Goal: Task Accomplishment & Management: Use online tool/utility

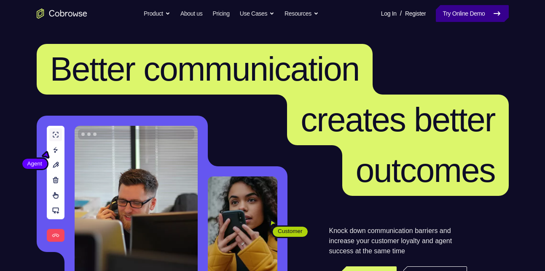
click at [466, 13] on link "Try Online Demo" at bounding box center [472, 13] width 73 height 17
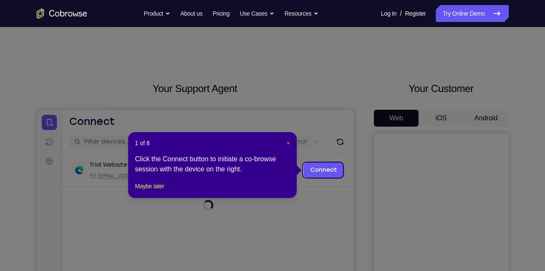
click at [287, 141] on span "×" at bounding box center [288, 143] width 3 height 7
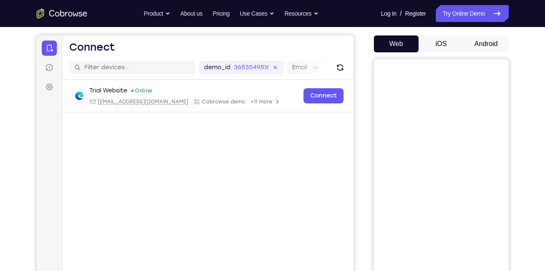
scroll to position [86, 0]
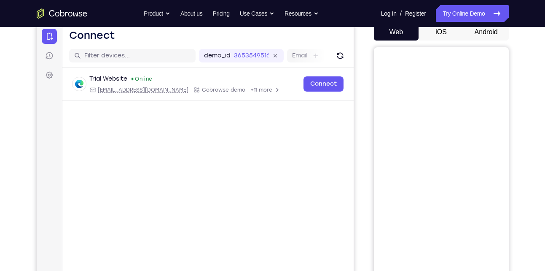
click at [481, 38] on button "Android" at bounding box center [486, 32] width 45 height 17
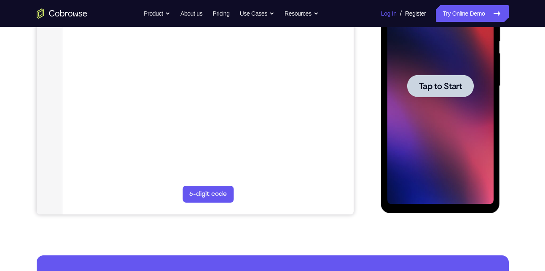
scroll to position [0, 0]
click at [457, 82] on span "Tap to Start" at bounding box center [440, 86] width 43 height 8
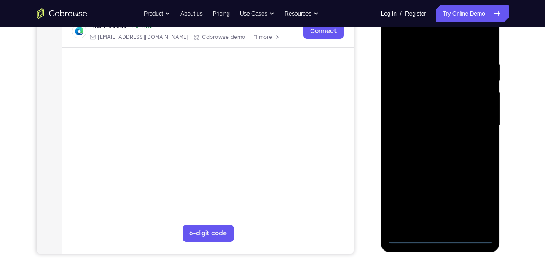
scroll to position [138, 0]
click at [446, 236] on div at bounding box center [440, 126] width 106 height 236
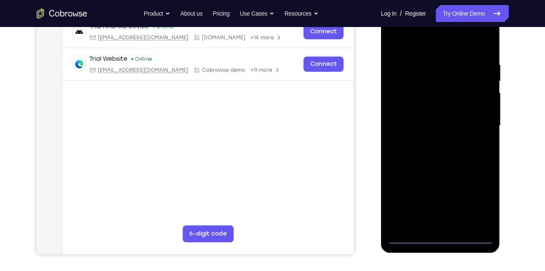
click at [480, 206] on div at bounding box center [440, 126] width 106 height 236
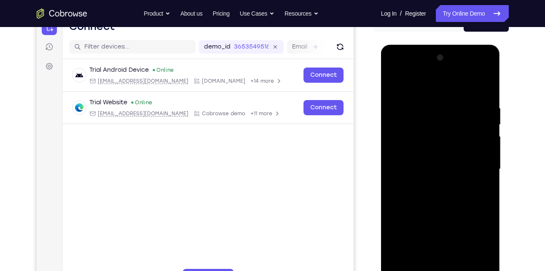
scroll to position [94, 0]
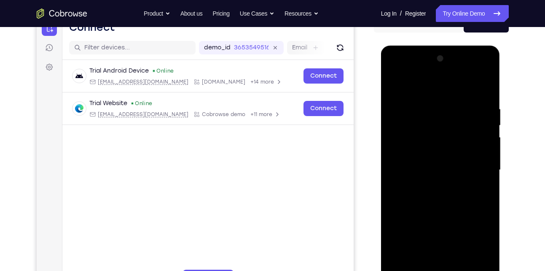
click at [420, 91] on div at bounding box center [440, 170] width 106 height 236
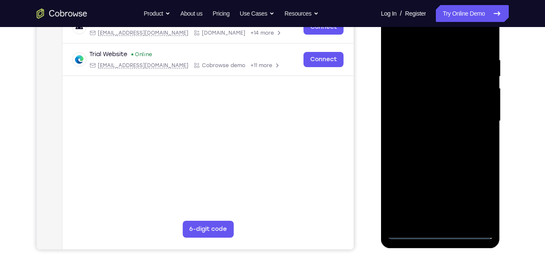
scroll to position [143, 0]
click at [484, 116] on div at bounding box center [440, 121] width 106 height 236
click at [481, 118] on div at bounding box center [440, 121] width 106 height 236
click at [433, 134] on div at bounding box center [440, 121] width 106 height 236
click at [430, 107] on div at bounding box center [440, 121] width 106 height 236
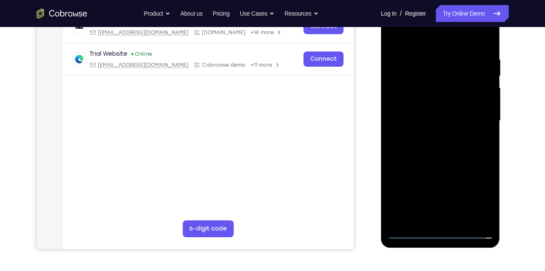
click at [430, 107] on div at bounding box center [440, 121] width 106 height 236
click at [430, 115] on div at bounding box center [440, 121] width 106 height 236
click at [429, 119] on div at bounding box center [440, 121] width 106 height 236
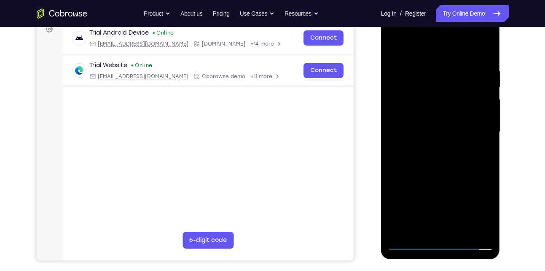
scroll to position [132, 0]
click at [434, 158] on div at bounding box center [440, 131] width 106 height 236
click at [474, 153] on div at bounding box center [440, 131] width 106 height 236
click at [425, 62] on div at bounding box center [440, 131] width 106 height 236
click at [483, 56] on div at bounding box center [440, 131] width 106 height 236
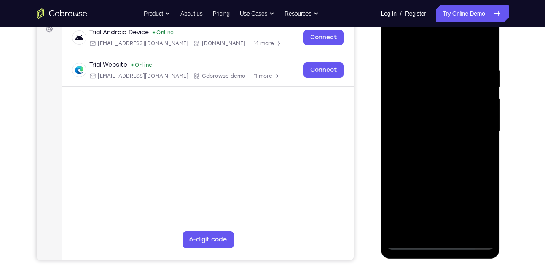
click at [487, 43] on div at bounding box center [440, 131] width 106 height 236
click at [404, 72] on div at bounding box center [440, 131] width 106 height 236
click at [394, 48] on div at bounding box center [440, 131] width 106 height 236
click at [419, 68] on div at bounding box center [440, 131] width 106 height 236
click at [416, 101] on div at bounding box center [440, 131] width 106 height 236
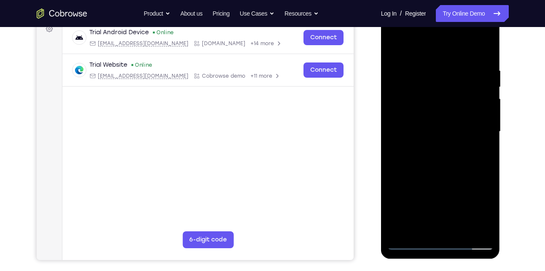
click at [393, 46] on div at bounding box center [440, 131] width 106 height 236
click at [422, 56] on div at bounding box center [440, 131] width 106 height 236
click at [485, 108] on div at bounding box center [440, 131] width 106 height 236
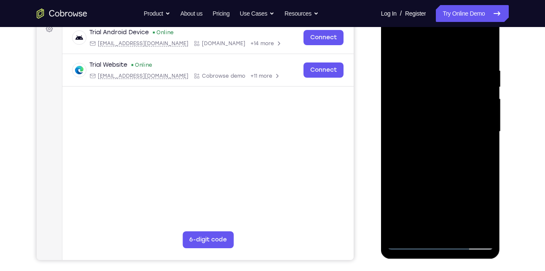
click at [485, 108] on div at bounding box center [440, 131] width 106 height 236
click at [402, 113] on div at bounding box center [440, 131] width 106 height 236
click at [483, 70] on div at bounding box center [440, 131] width 106 height 236
click at [483, 71] on div at bounding box center [440, 131] width 106 height 236
click at [478, 99] on div at bounding box center [440, 131] width 106 height 236
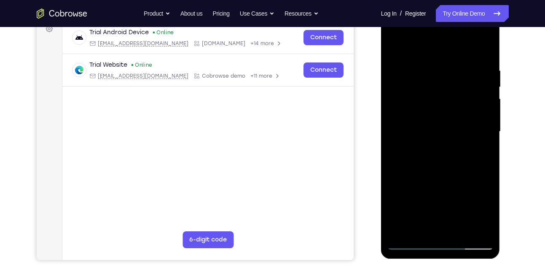
click at [478, 99] on div at bounding box center [440, 131] width 106 height 236
click at [482, 53] on div at bounding box center [440, 131] width 106 height 236
click at [457, 228] on div at bounding box center [440, 131] width 106 height 236
click at [443, 177] on div at bounding box center [440, 131] width 106 height 236
click at [441, 114] on div at bounding box center [440, 131] width 106 height 236
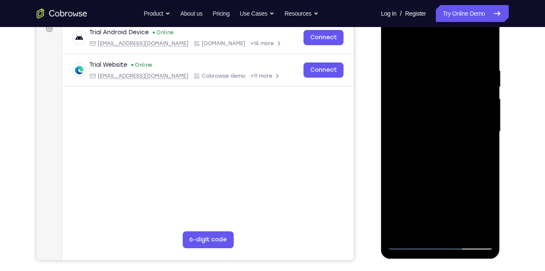
click at [393, 44] on div at bounding box center [440, 131] width 106 height 236
click at [425, 73] on div at bounding box center [440, 131] width 106 height 236
click at [400, 200] on div at bounding box center [440, 131] width 106 height 236
click at [489, 80] on div at bounding box center [440, 131] width 106 height 236
click at [485, 84] on div at bounding box center [440, 131] width 106 height 236
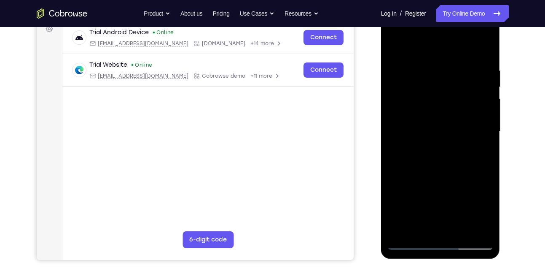
click at [485, 84] on div at bounding box center [440, 131] width 106 height 236
click at [401, 87] on div at bounding box center [440, 131] width 106 height 236
click at [416, 101] on div at bounding box center [440, 131] width 106 height 236
click at [488, 84] on div at bounding box center [440, 131] width 106 height 236
click at [398, 157] on div at bounding box center [440, 131] width 106 height 236
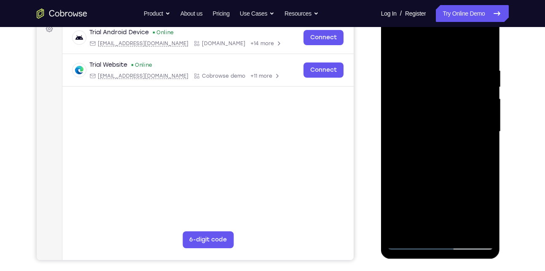
click at [406, 48] on div at bounding box center [440, 131] width 106 height 236
click at [398, 68] on div at bounding box center [440, 131] width 106 height 236
click at [473, 103] on div at bounding box center [440, 131] width 106 height 236
click at [395, 46] on div at bounding box center [440, 131] width 106 height 236
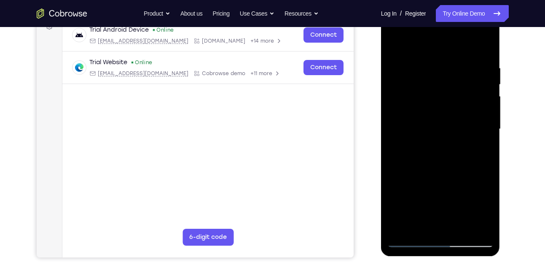
scroll to position [134, 0]
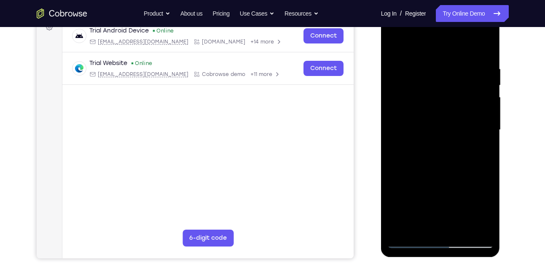
click at [482, 99] on div at bounding box center [440, 130] width 106 height 236
click at [434, 103] on div at bounding box center [440, 130] width 106 height 236
drag, startPoint x: 434, startPoint y: 103, endPoint x: 415, endPoint y: 105, distance: 19.0
click at [415, 105] on div at bounding box center [440, 130] width 106 height 236
click at [414, 99] on div at bounding box center [440, 130] width 106 height 236
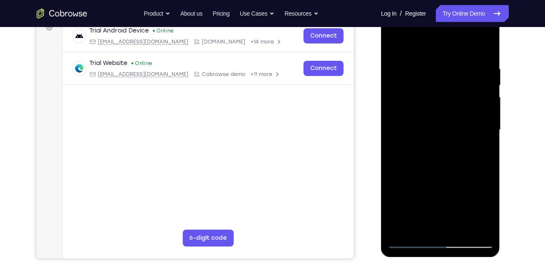
click at [403, 66] on div at bounding box center [440, 130] width 106 height 236
click at [395, 45] on div at bounding box center [440, 130] width 106 height 236
click at [395, 49] on div at bounding box center [440, 130] width 106 height 236
click at [394, 49] on div at bounding box center [440, 130] width 106 height 236
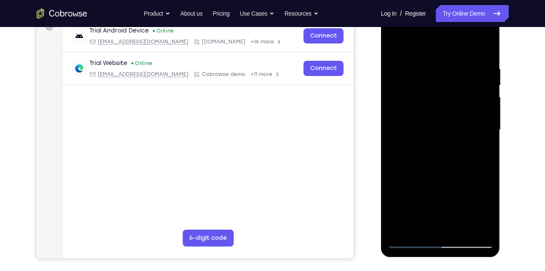
click at [394, 49] on div at bounding box center [440, 130] width 106 height 236
click at [404, 228] on div at bounding box center [440, 130] width 106 height 236
drag, startPoint x: 457, startPoint y: 128, endPoint x: 479, endPoint y: 292, distance: 165.8
click at [479, 258] on html "Online web based iOS Simulators and Android Emulators. Run iPhone, iPad, Mobile…" at bounding box center [441, 131] width 120 height 253
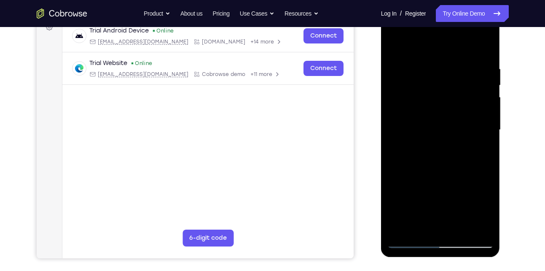
drag, startPoint x: 440, startPoint y: 166, endPoint x: 426, endPoint y: 292, distance: 127.3
click at [426, 258] on html "Online web based iOS Simulators and Android Emulators. Run iPhone, iPad, Mobile…" at bounding box center [441, 131] width 120 height 253
drag, startPoint x: 447, startPoint y: 94, endPoint x: 424, endPoint y: 211, distance: 119.1
click at [425, 209] on div at bounding box center [440, 130] width 106 height 236
click at [424, 64] on div at bounding box center [440, 130] width 106 height 236
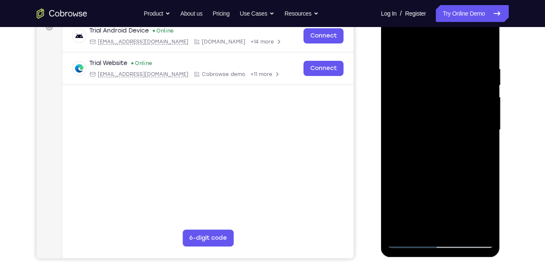
click at [484, 107] on div at bounding box center [440, 130] width 106 height 236
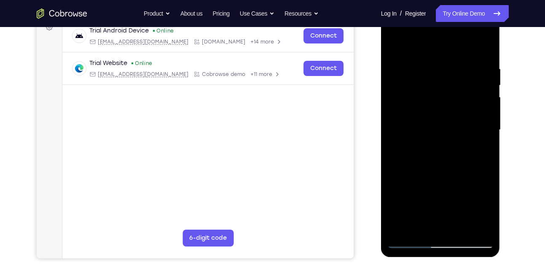
click at [484, 107] on div at bounding box center [440, 130] width 106 height 236
drag, startPoint x: 404, startPoint y: 127, endPoint x: 468, endPoint y: 119, distance: 65.0
click at [468, 119] on div at bounding box center [440, 130] width 106 height 236
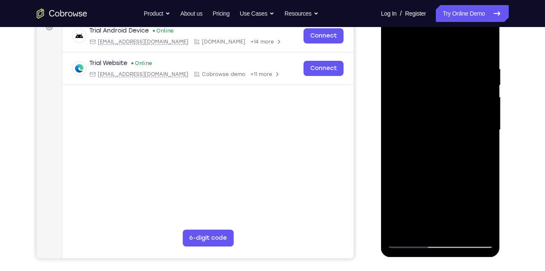
click at [478, 117] on div at bounding box center [440, 130] width 106 height 236
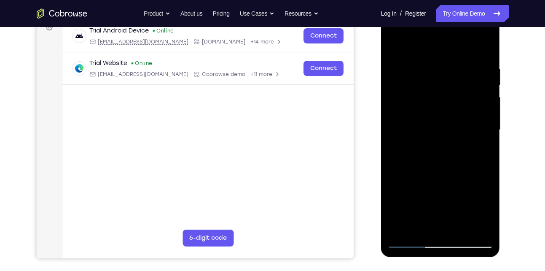
click at [478, 117] on div at bounding box center [440, 130] width 106 height 236
click at [478, 81] on div at bounding box center [440, 130] width 106 height 236
click at [477, 81] on div at bounding box center [440, 130] width 106 height 236
click at [481, 46] on div at bounding box center [440, 130] width 106 height 236
drag, startPoint x: 437, startPoint y: 62, endPoint x: 437, endPoint y: 237, distance: 175.8
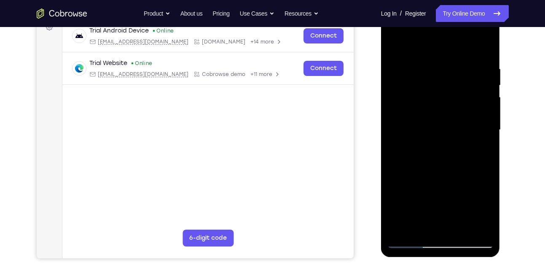
click at [437, 237] on div at bounding box center [440, 130] width 106 height 236
click at [434, 62] on div at bounding box center [440, 130] width 106 height 236
click at [461, 19] on link "Try Online Demo" at bounding box center [472, 13] width 73 height 17
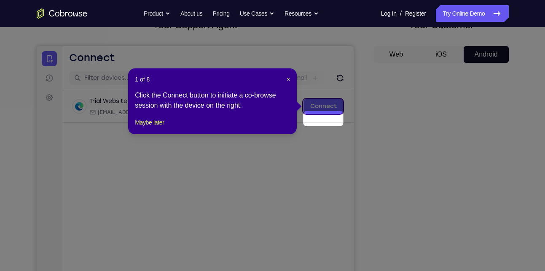
scroll to position [48, 0]
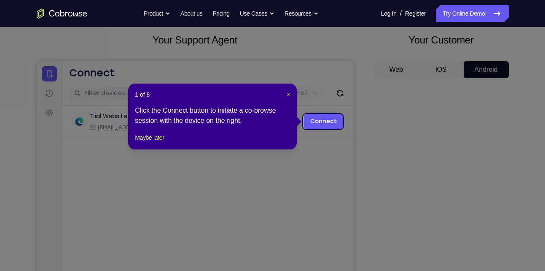
click at [287, 95] on span "×" at bounding box center [288, 94] width 3 height 7
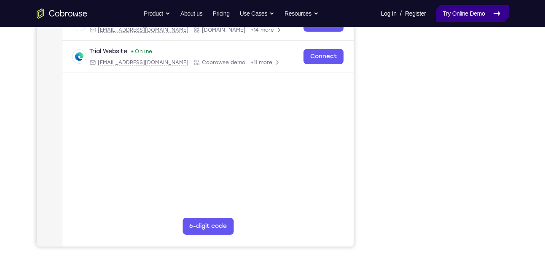
scroll to position [145, 0]
